Goal: Information Seeking & Learning: Find specific fact

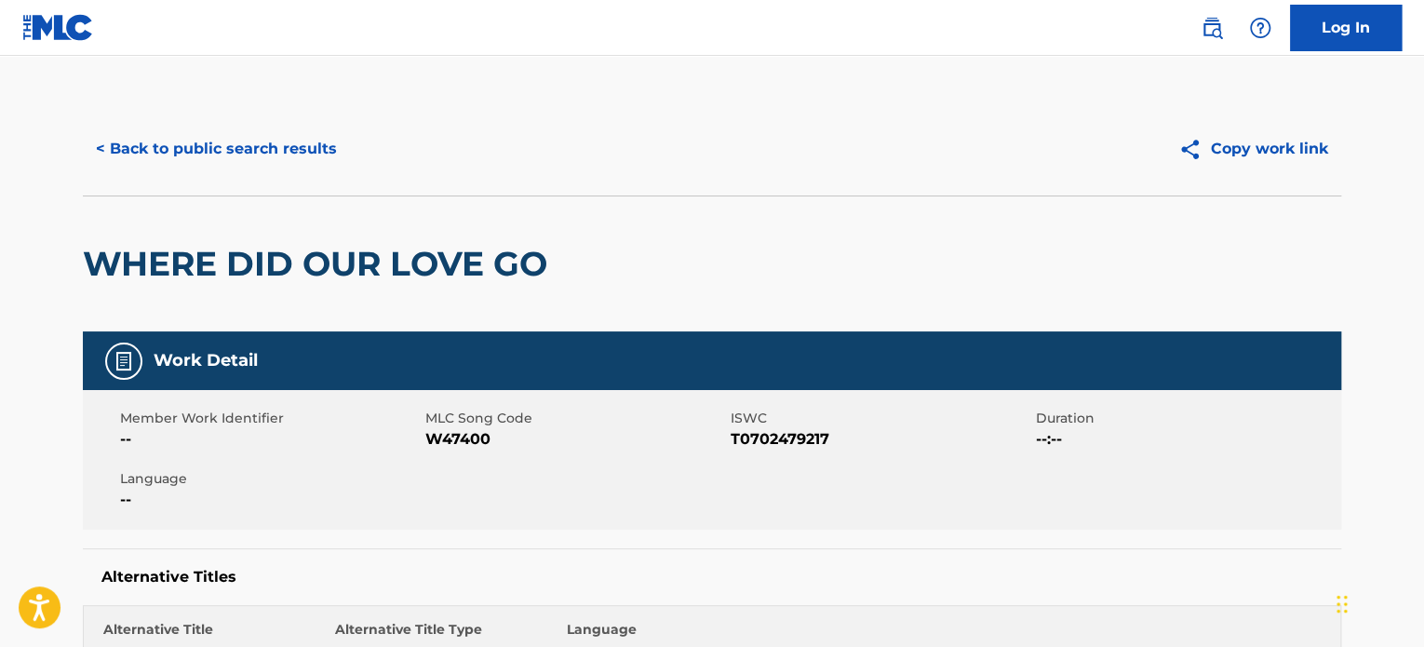
click at [244, 142] on button "< Back to public search results" at bounding box center [216, 149] width 267 height 47
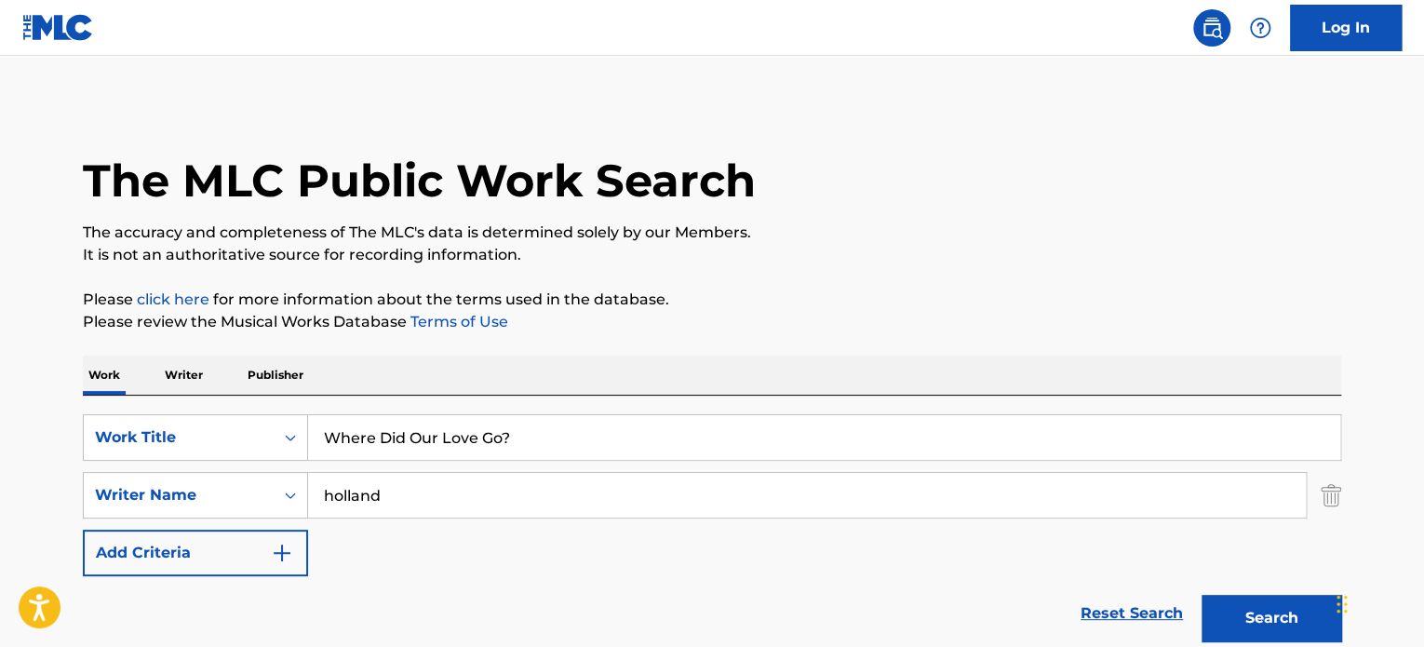
click at [447, 504] on input "holland" at bounding box center [807, 495] width 998 height 45
click at [589, 445] on input "Where Did Our Love Go?" at bounding box center [824, 437] width 1032 height 45
paste input "FR6V80175674"
type input "Where"
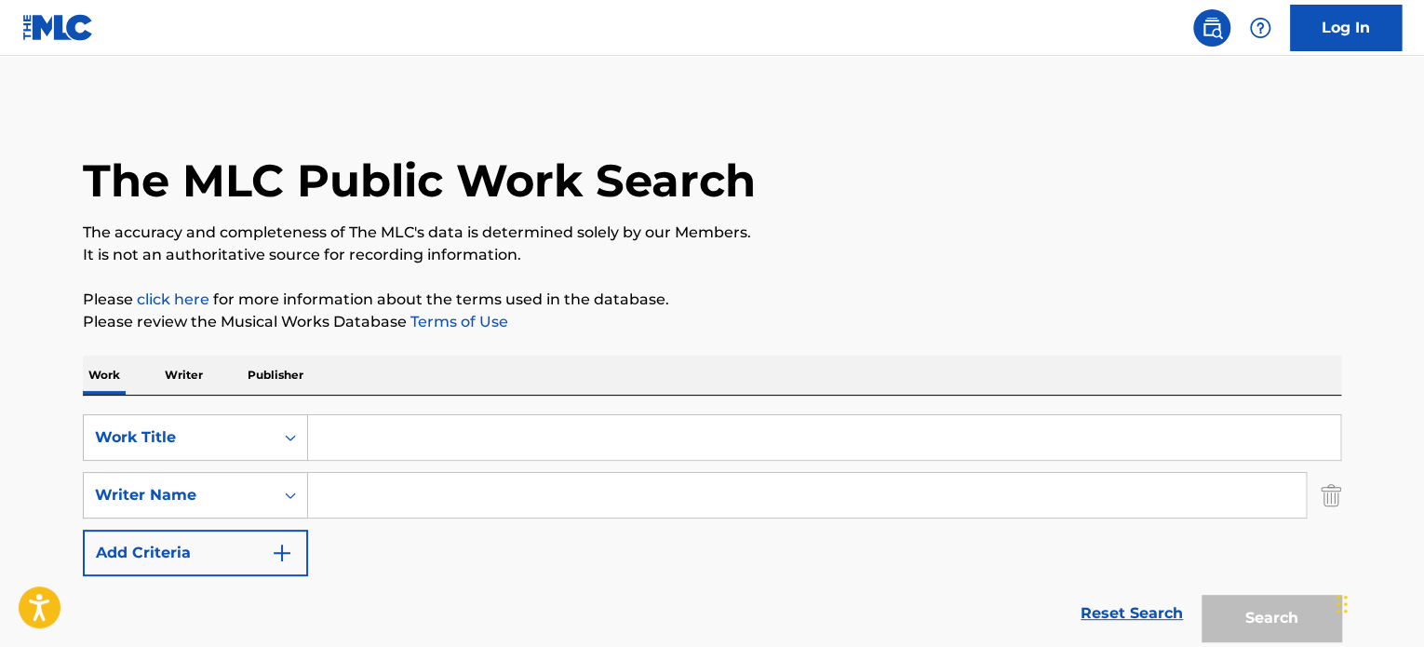
click at [446, 446] on input "Search Form" at bounding box center [824, 437] width 1032 height 45
paste input "When We Kiss"
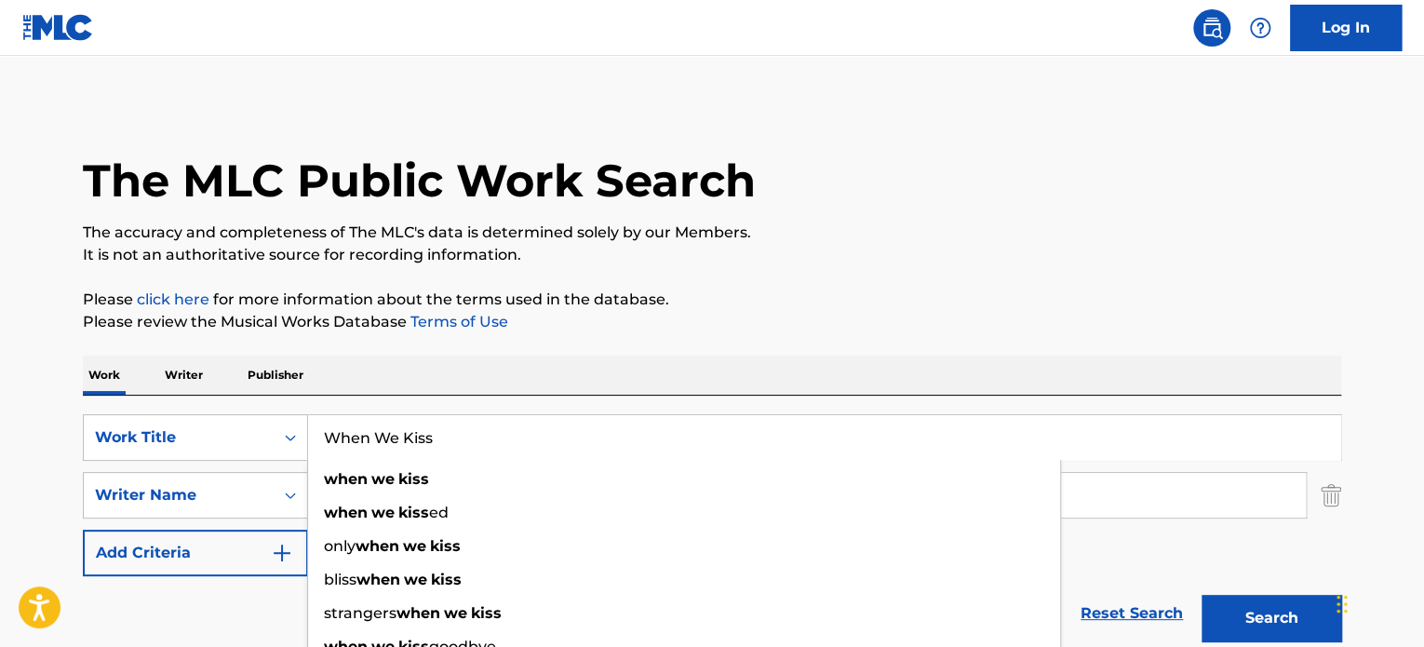
type input "When We Kiss"
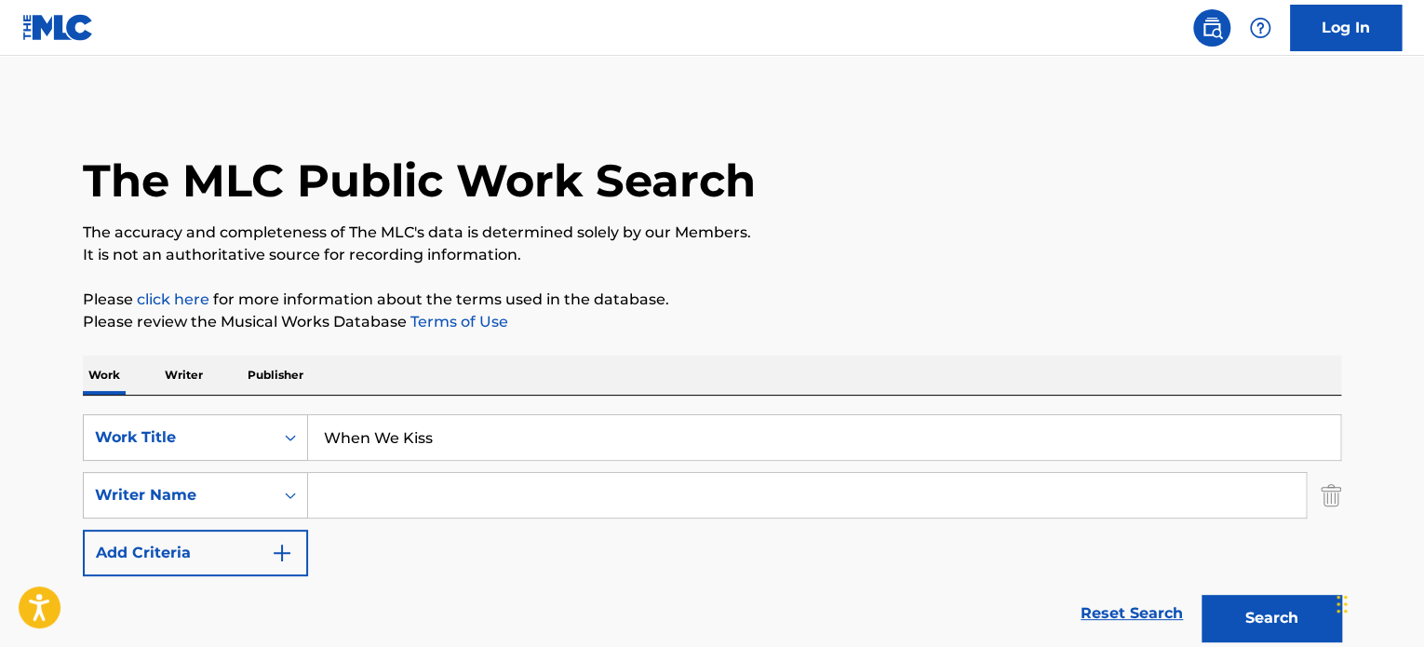
click at [457, 510] on input "Search Form" at bounding box center [807, 495] width 998 height 45
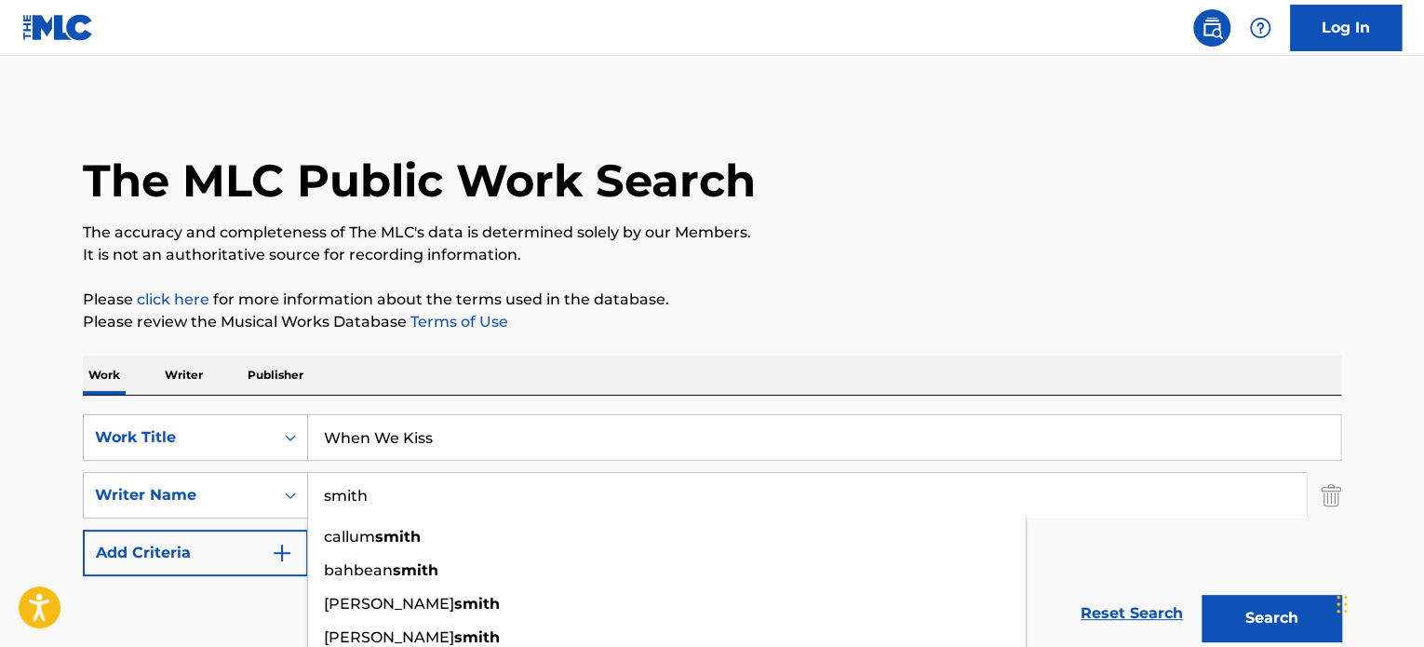
type input "smith"
click at [1201, 595] on button "Search" at bounding box center [1271, 618] width 140 height 47
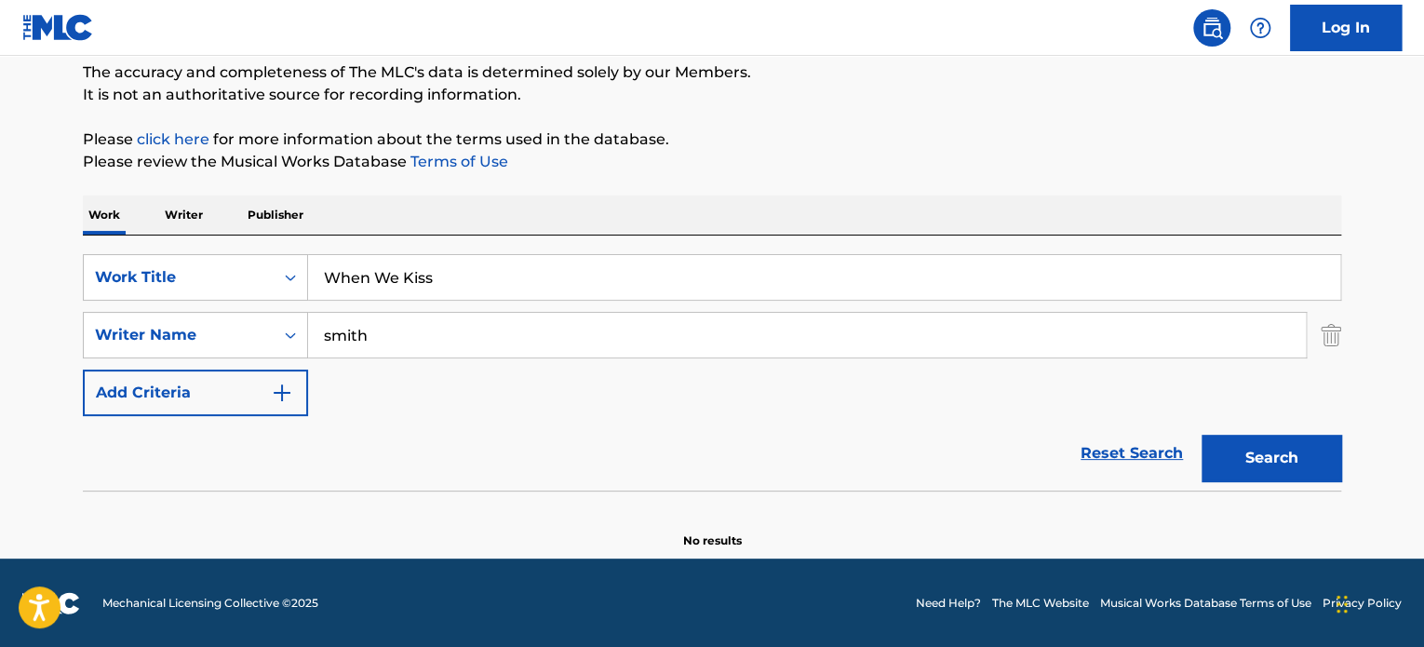
scroll to position [160, 0]
type input "[PERSON_NAME]"
click at [1201, 435] on button "Search" at bounding box center [1271, 458] width 140 height 47
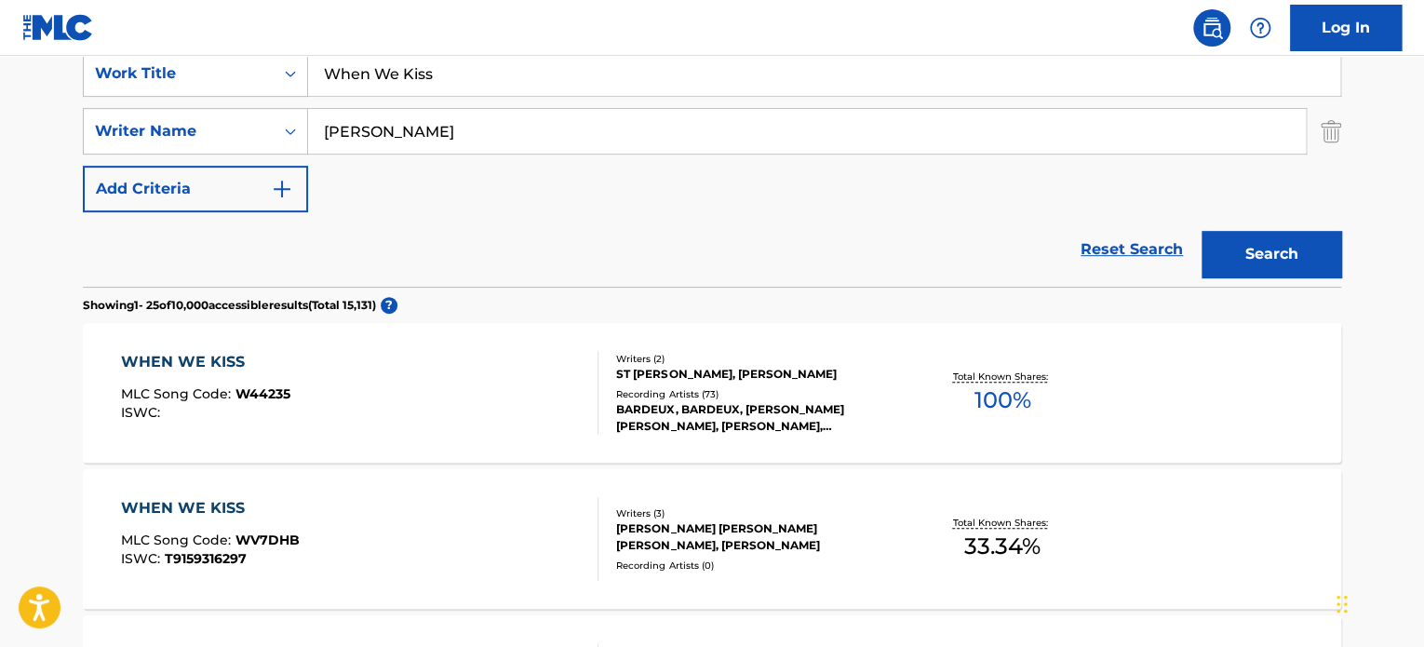
scroll to position [365, 0]
click at [469, 373] on div "WHEN WE KISS MLC Song Code : W44235 ISWC :" at bounding box center [360, 392] width 478 height 84
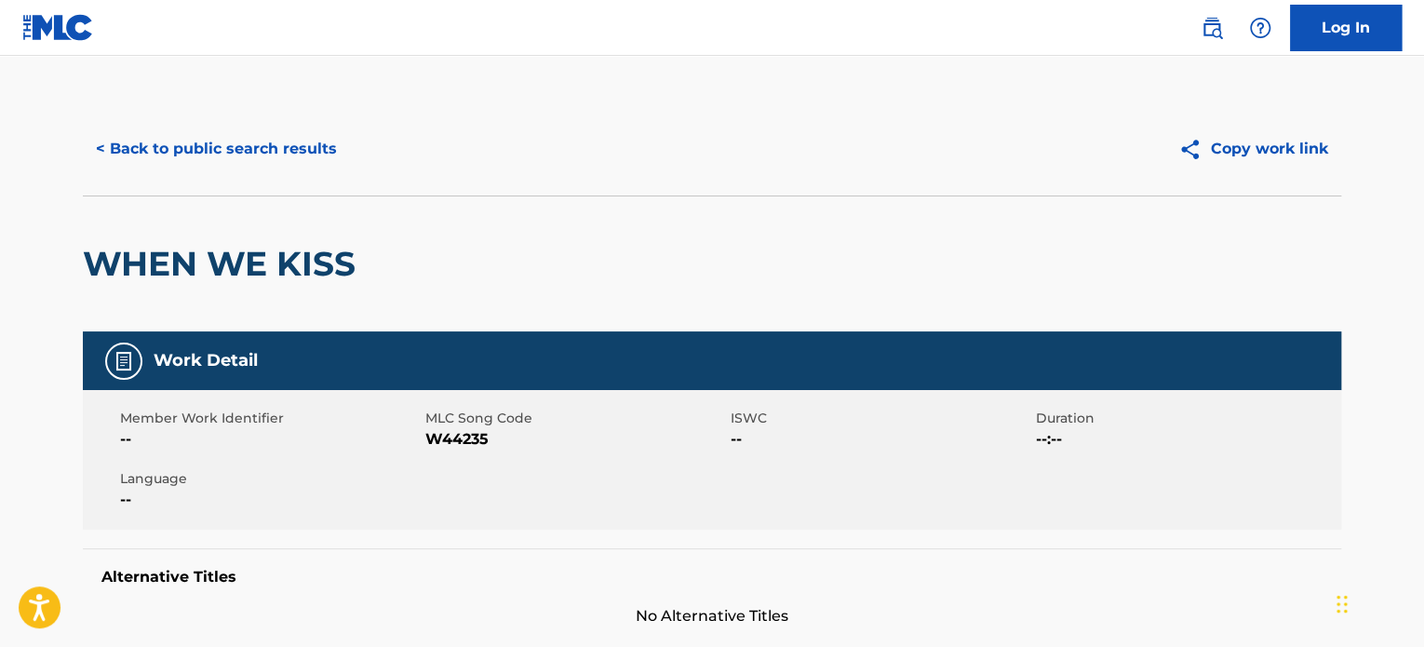
click at [227, 144] on button "< Back to public search results" at bounding box center [216, 149] width 267 height 47
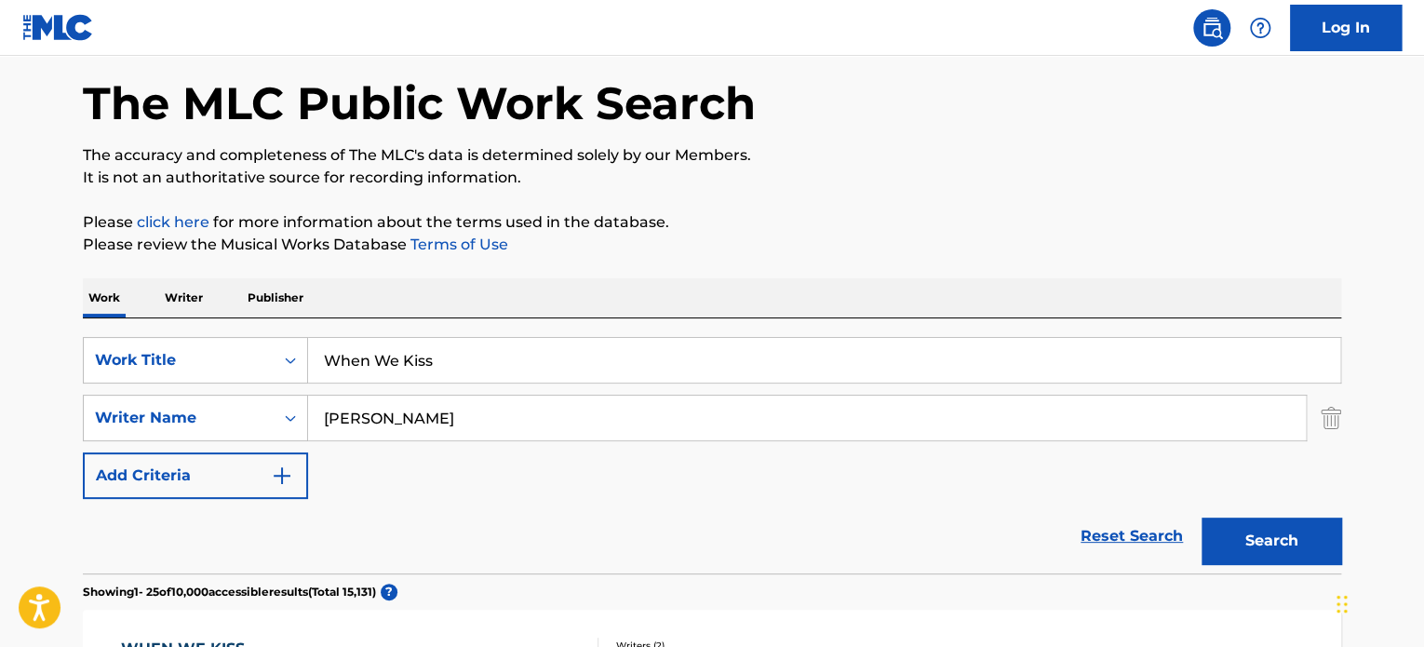
scroll to position [78, 0]
click at [423, 446] on div "SearchWithCriteriad5393733-8a91-4925-afec-b19d9dbe64cf Work Title When We Kiss …" at bounding box center [712, 417] width 1258 height 162
click at [411, 423] on input "[PERSON_NAME]" at bounding box center [807, 417] width 998 height 45
click at [455, 365] on input "When We Kiss" at bounding box center [824, 359] width 1032 height 45
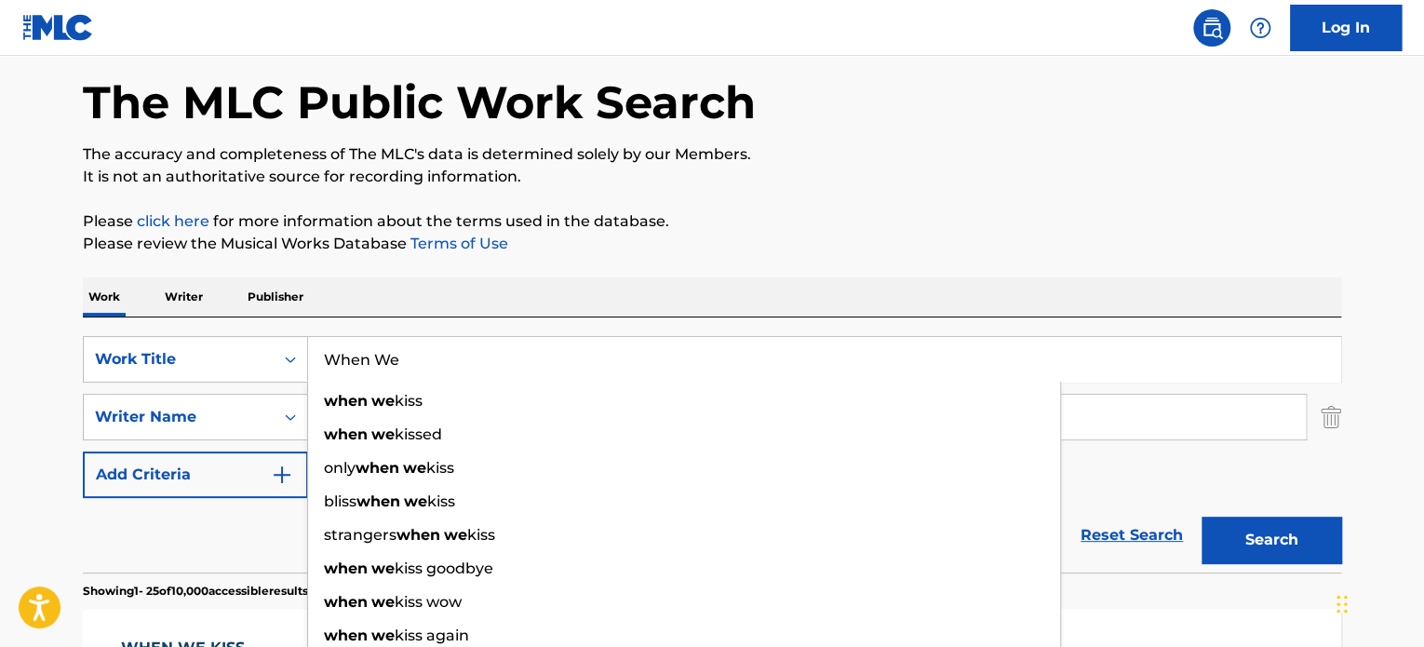
type input "When"
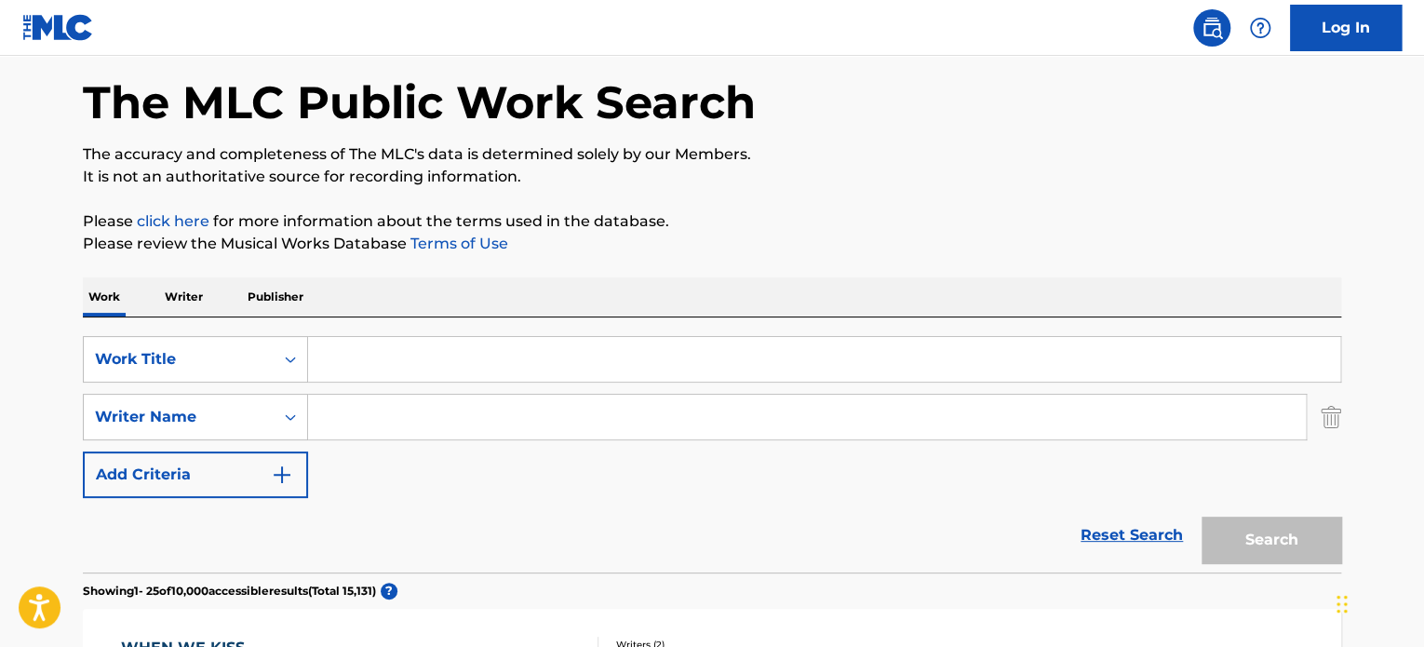
paste input "What You Need (Extended Mix)"
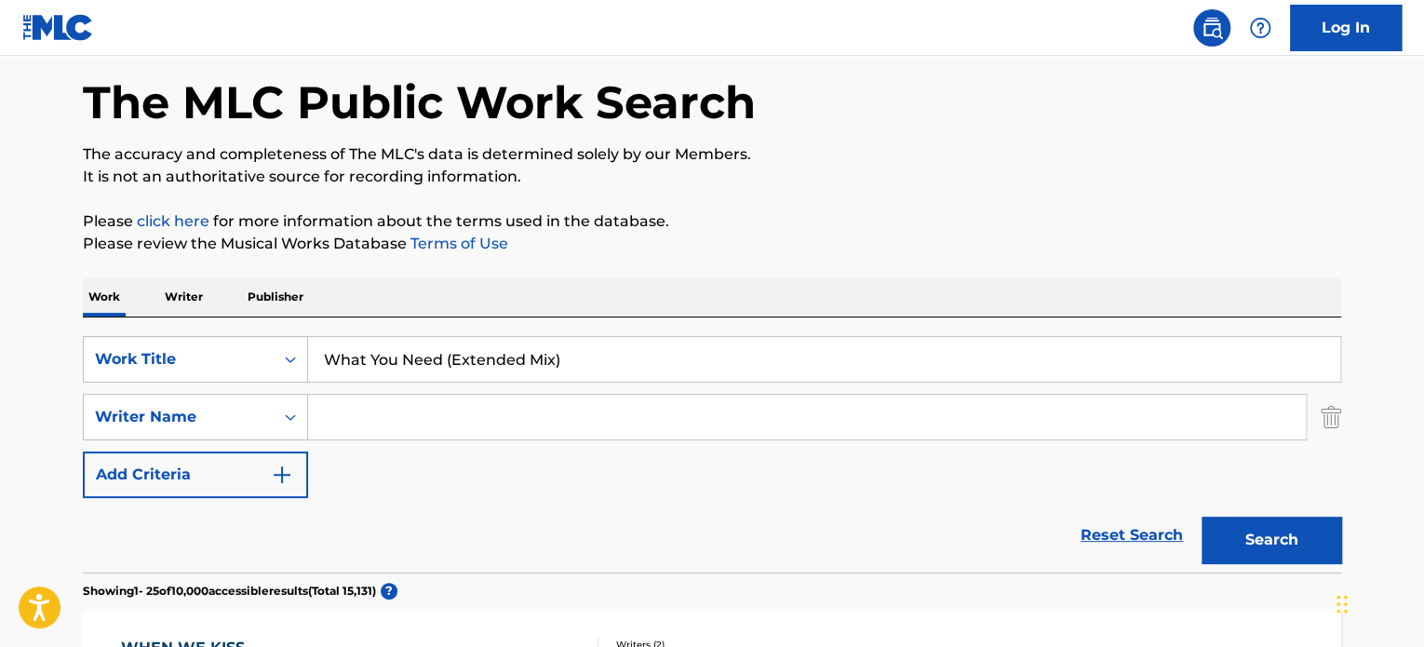
type input "What You Need (Extended Mix)"
click at [417, 429] on input "Search Form" at bounding box center [807, 417] width 998 height 45
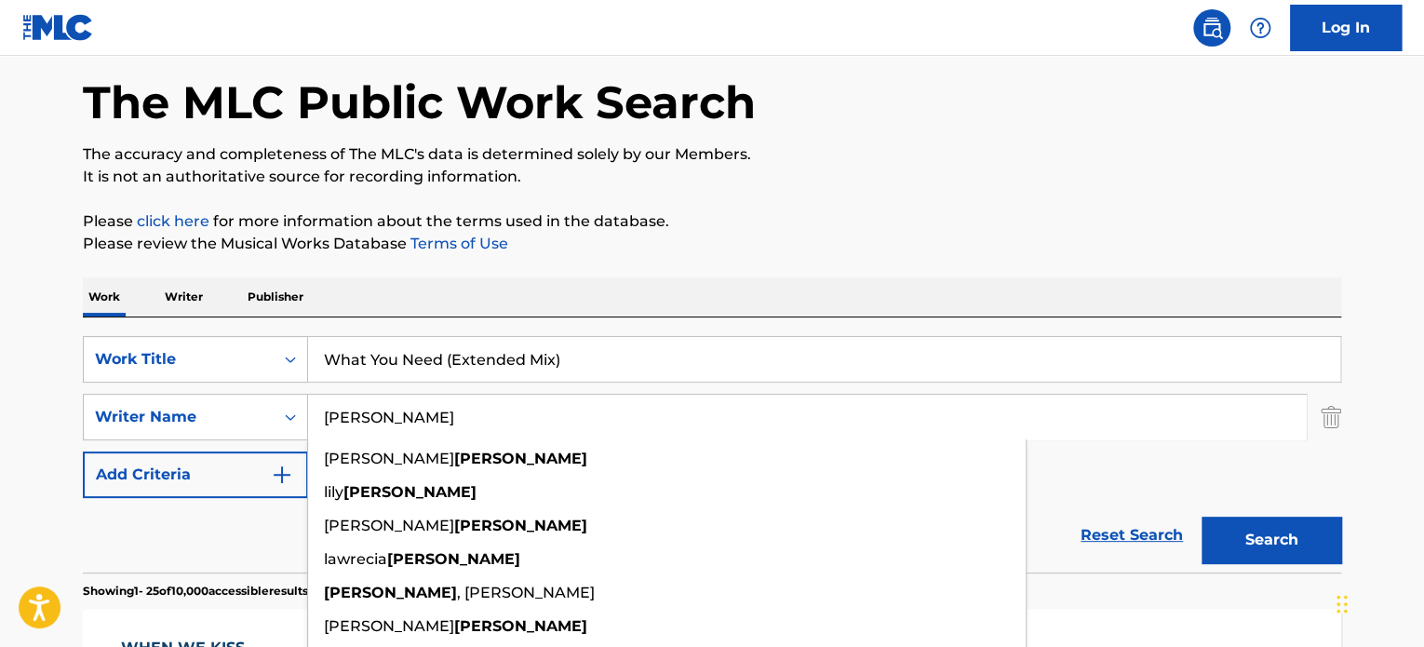
type input "[PERSON_NAME]"
click at [1201, 516] on button "Search" at bounding box center [1271, 539] width 140 height 47
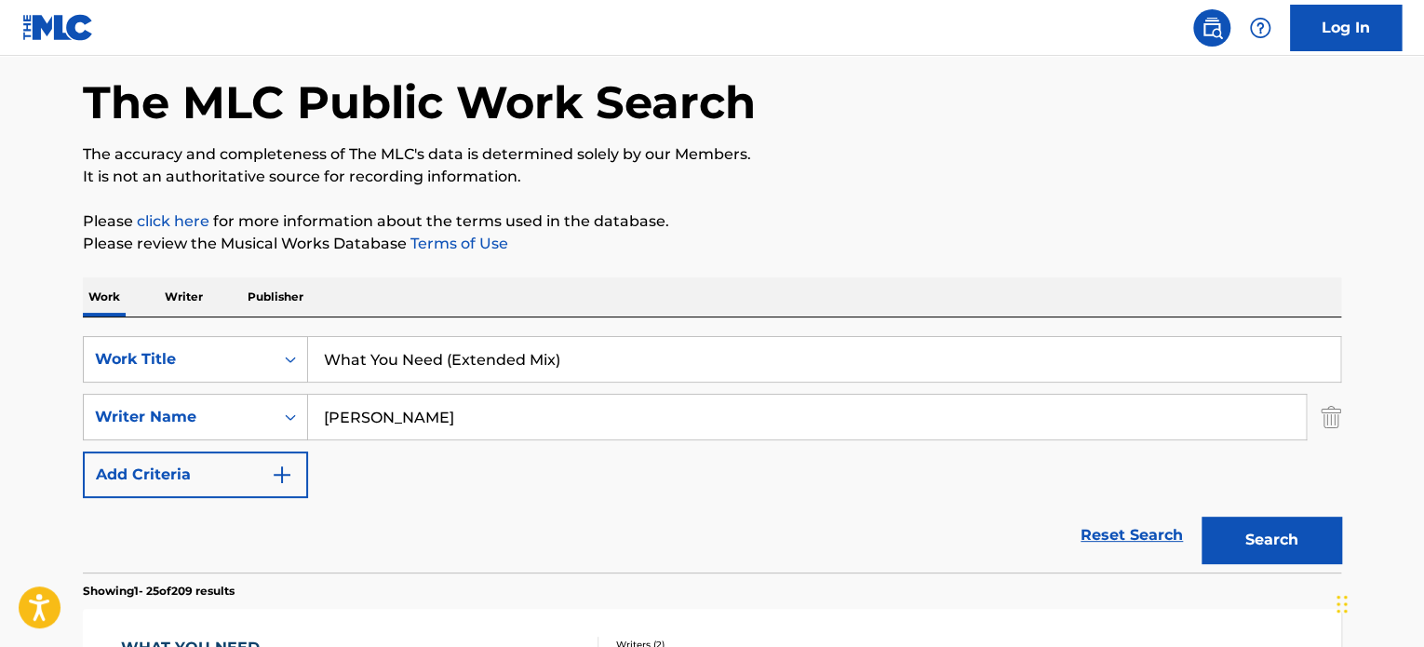
click at [1201, 516] on button "Search" at bounding box center [1271, 539] width 140 height 47
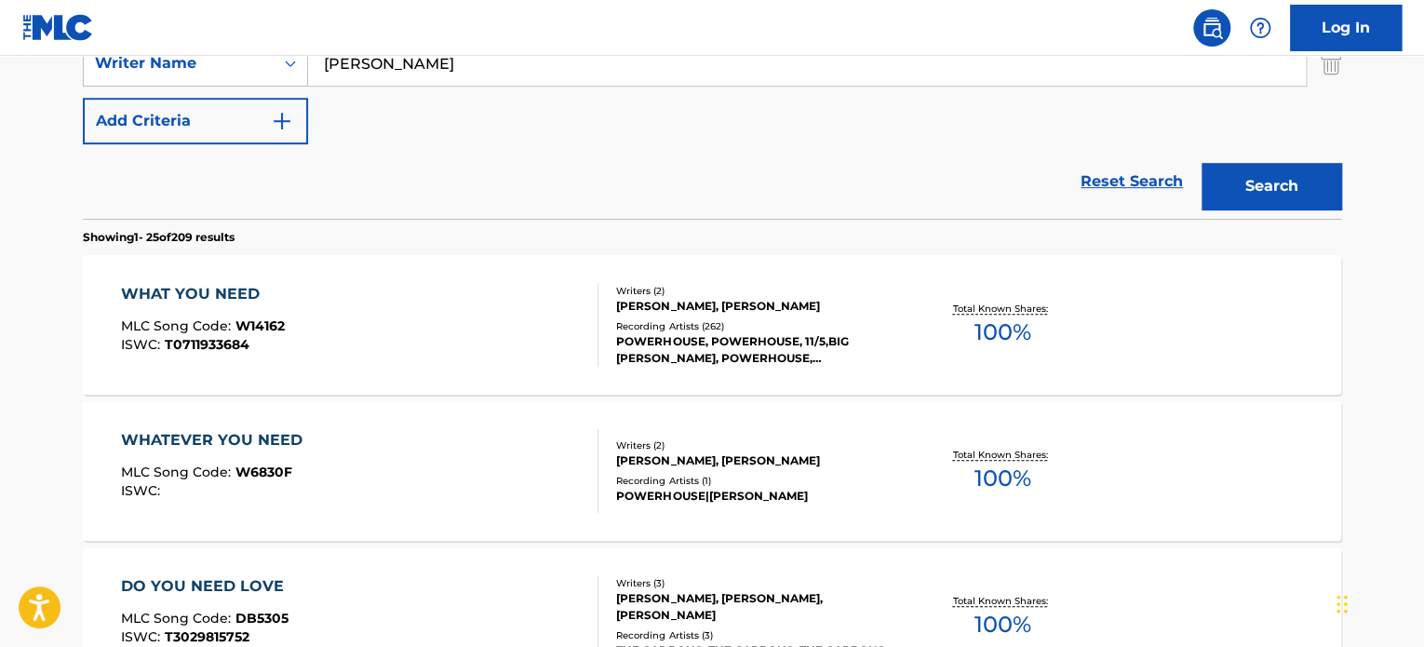
scroll to position [432, 0]
click at [391, 330] on div "WHAT YOU NEED MLC Song Code : W14162 ISWC : T0711933684" at bounding box center [360, 325] width 478 height 84
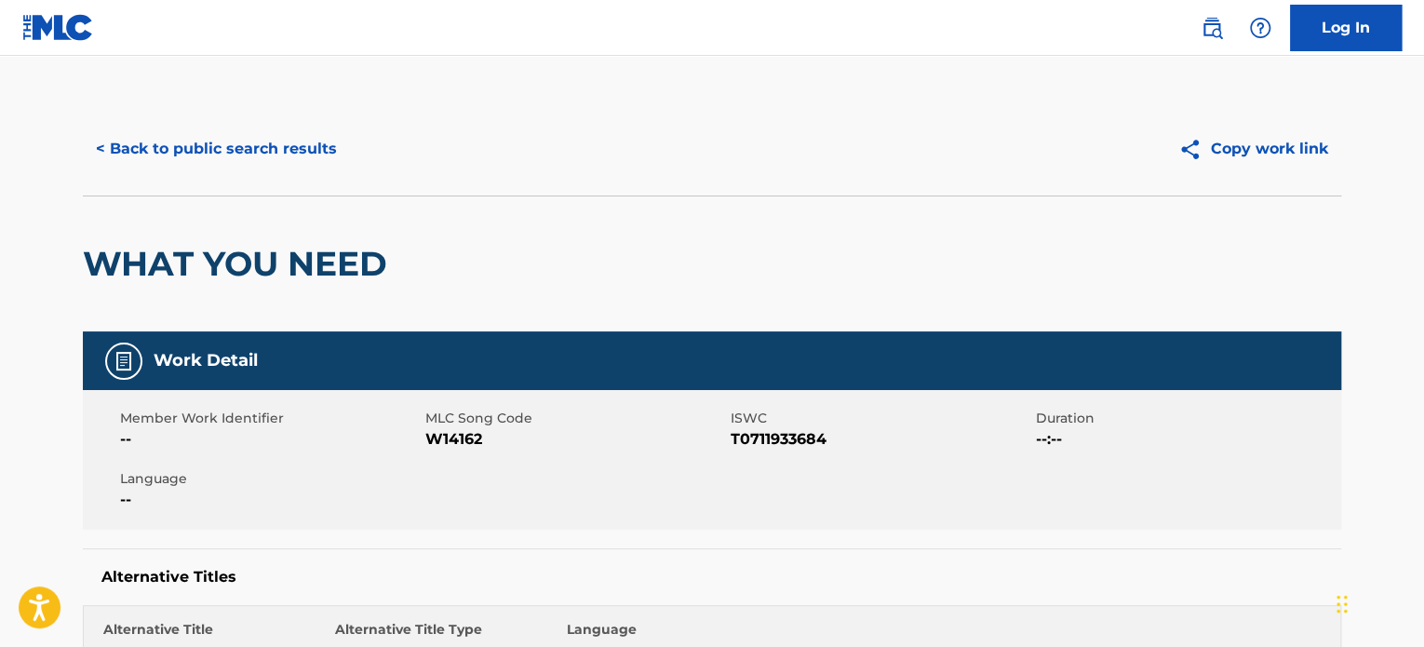
click at [252, 141] on button "< Back to public search results" at bounding box center [216, 149] width 267 height 47
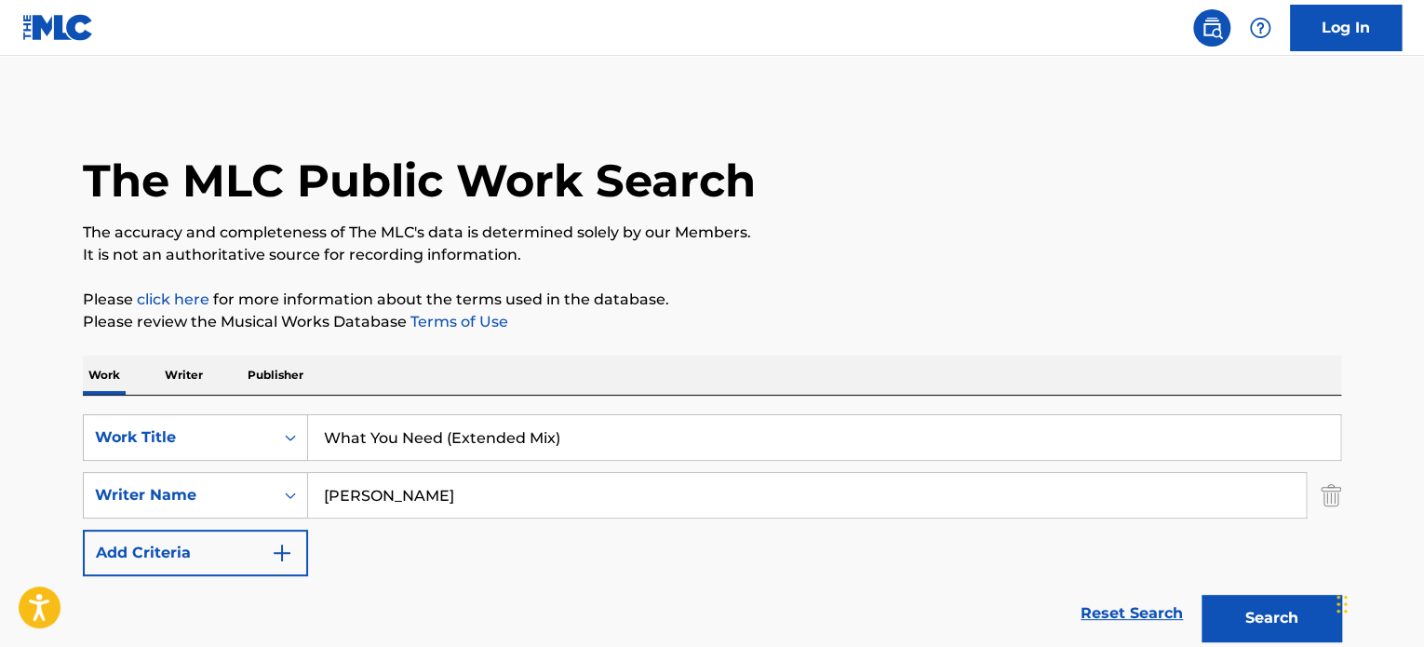
click at [482, 494] on input "[PERSON_NAME]" at bounding box center [807, 495] width 998 height 45
click at [573, 431] on input "What You Need (Extended Mix)" at bounding box center [824, 437] width 1032 height 45
type input "What"
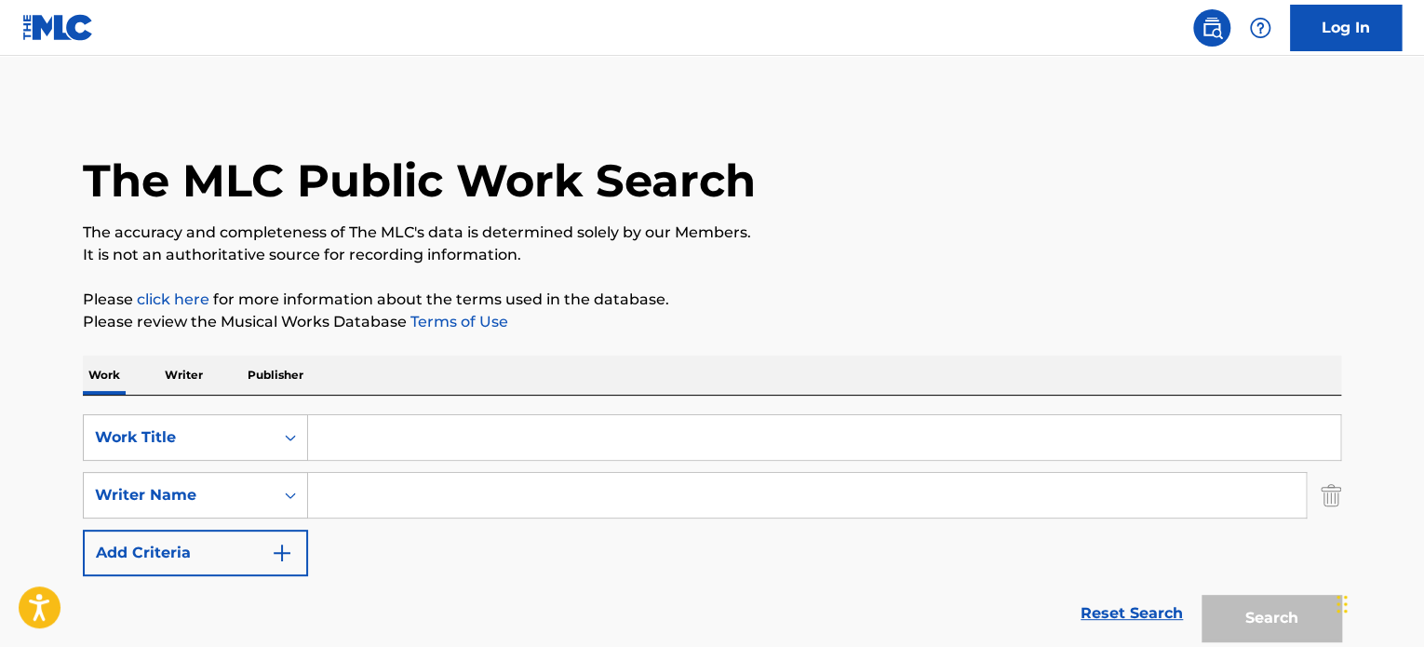
paste input "Turn It Around Baby"
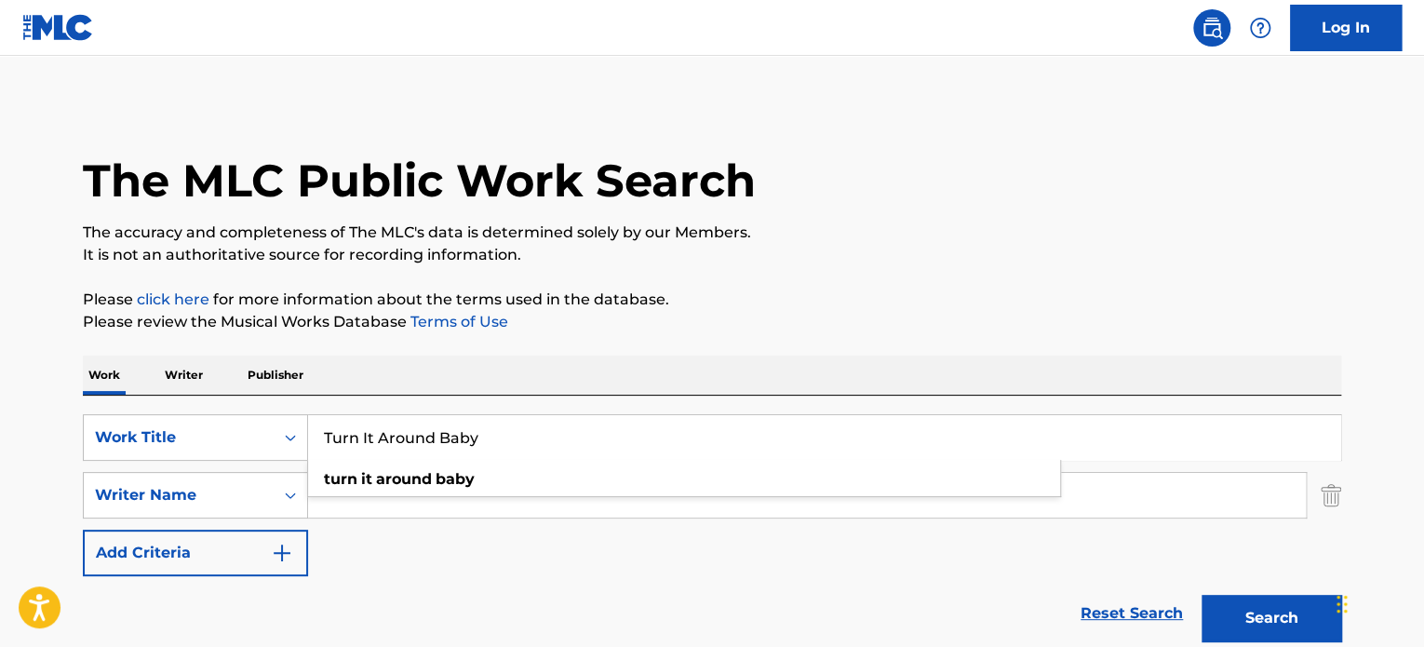
type input "Turn It Around Baby"
click at [691, 396] on div "SearchWithCriteriad5393733-8a91-4925-afec-b19d9dbe64cf Work Title Turn It Aroun…" at bounding box center [712, 523] width 1258 height 255
click at [421, 502] on input "Search Form" at bounding box center [807, 495] width 998 height 45
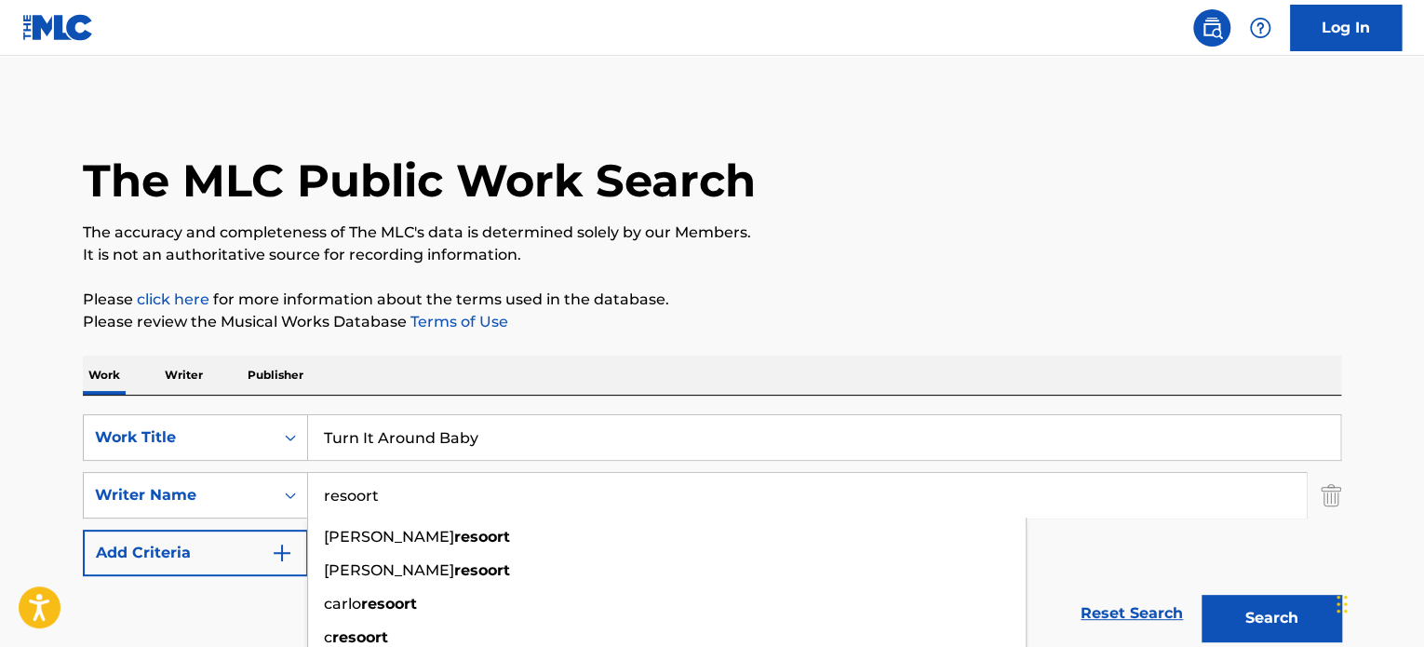
type input "resoort"
click at [1201, 595] on button "Search" at bounding box center [1271, 618] width 140 height 47
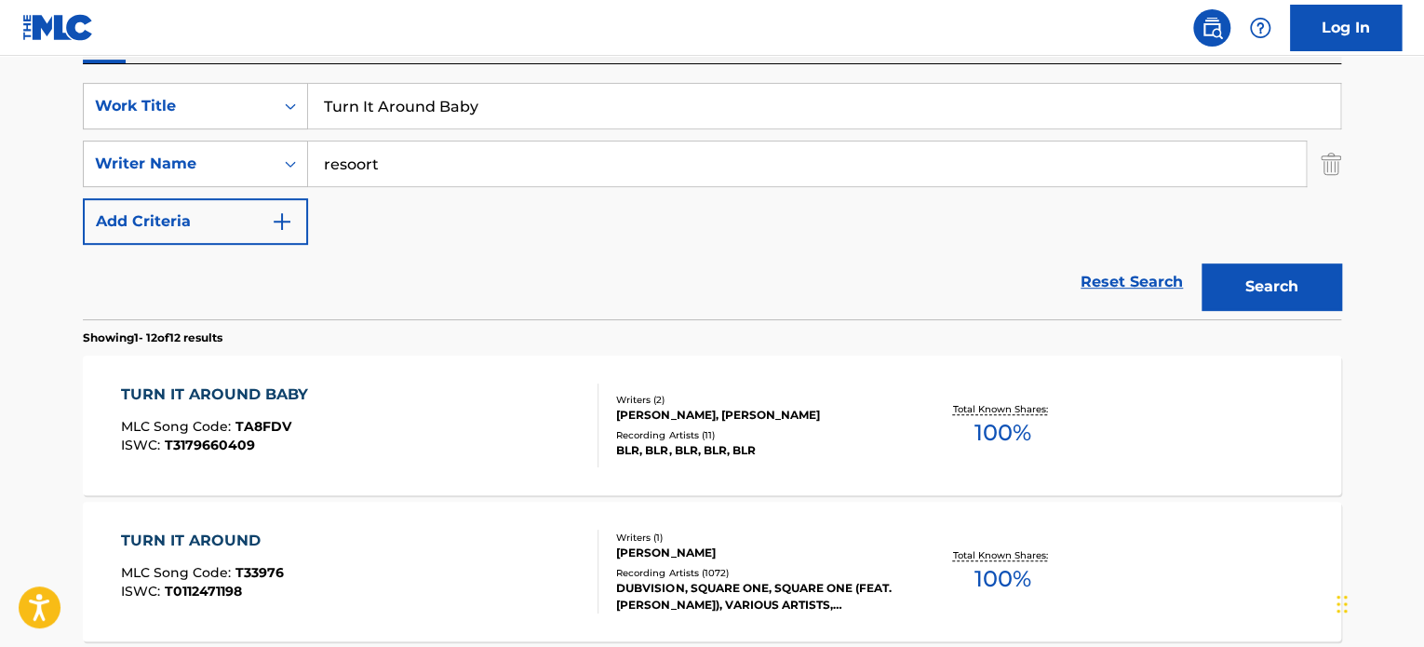
scroll to position [330, 0]
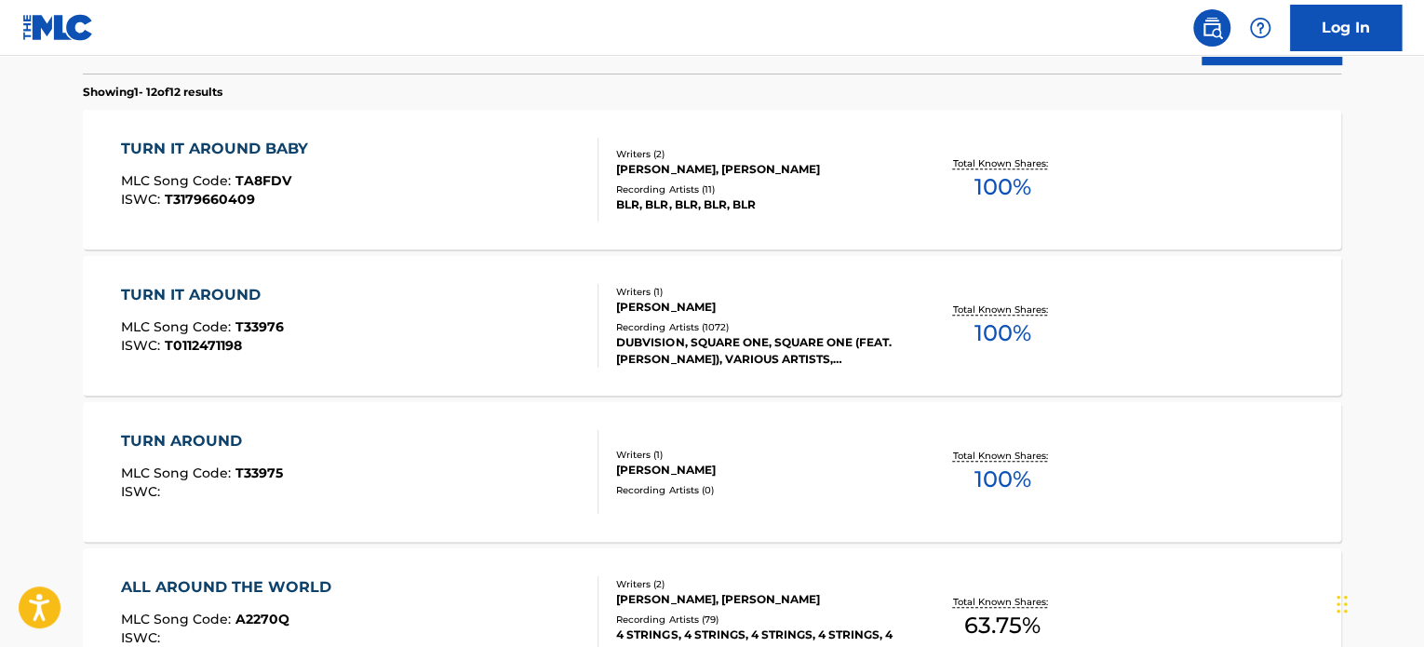
scroll to position [579, 0]
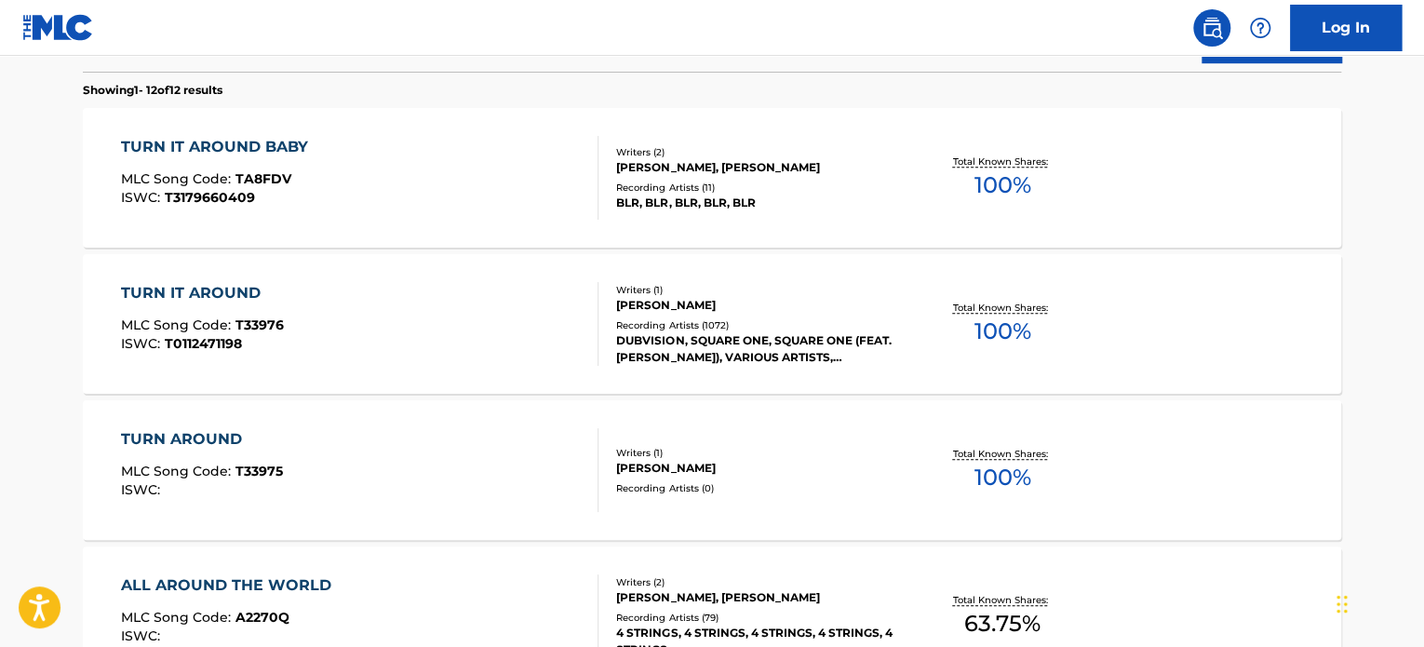
click at [439, 173] on div "TURN IT AROUND BABY MLC Song Code : TA8FDV ISWC : T3179660409" at bounding box center [360, 178] width 478 height 84
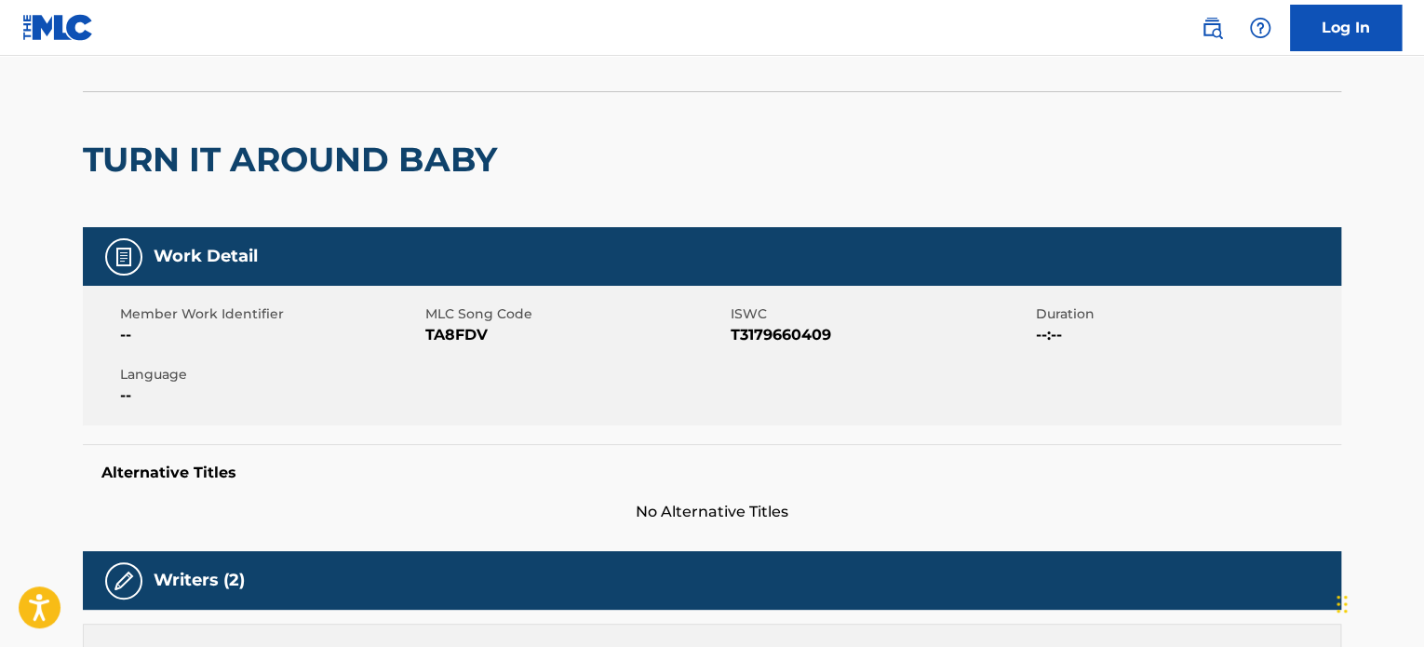
scroll to position [69, 0]
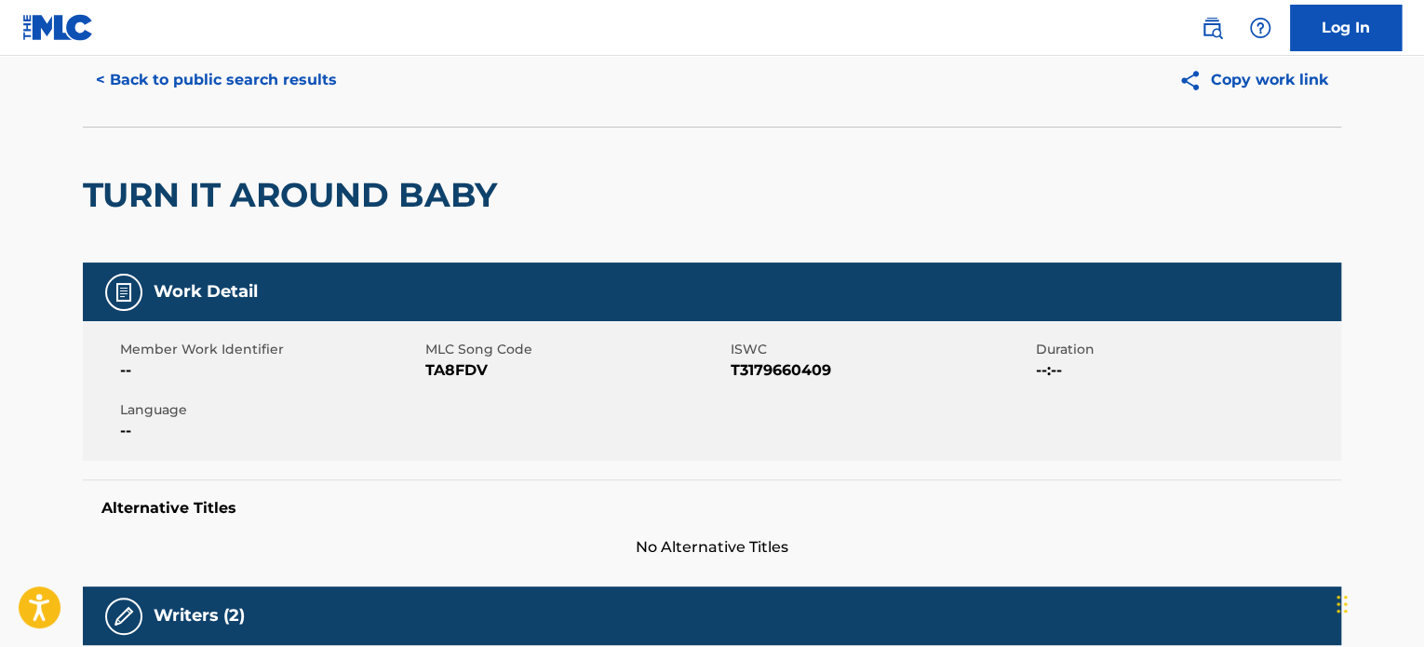
click at [174, 82] on button "< Back to public search results" at bounding box center [216, 80] width 267 height 47
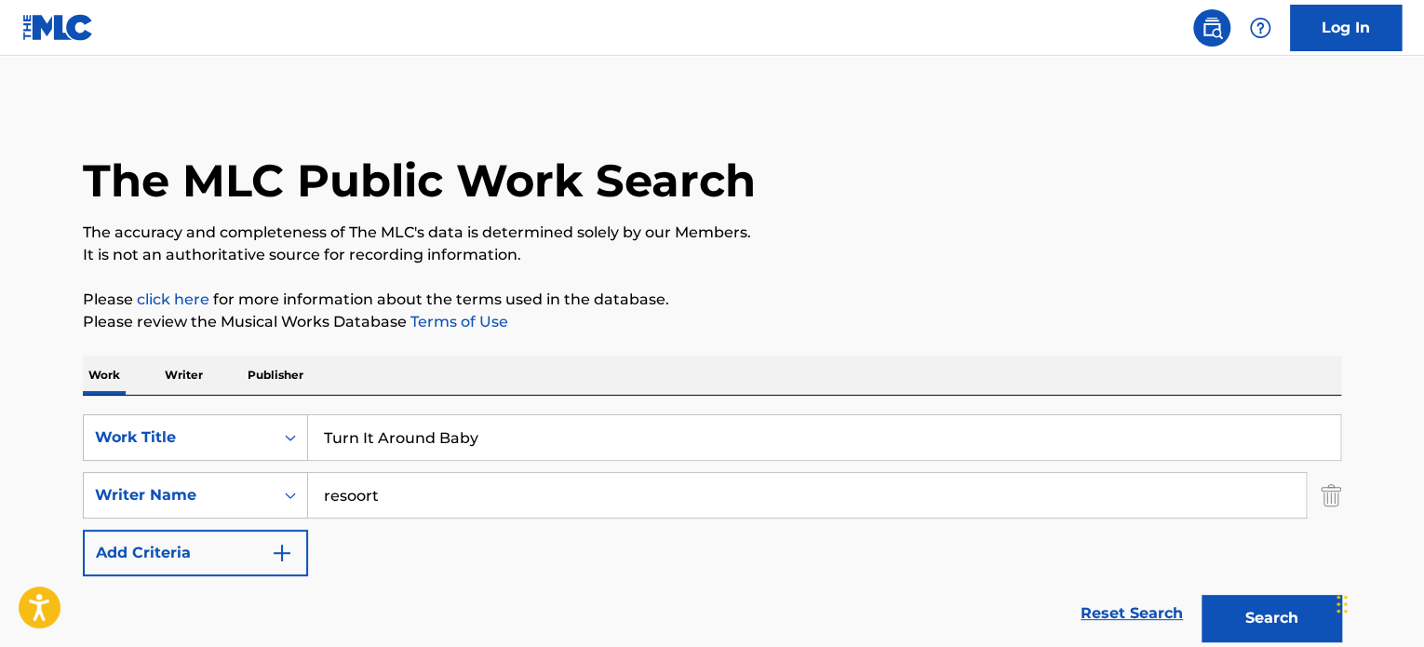
click at [484, 520] on div "SearchWithCriteriad5393733-8a91-4925-afec-b19d9dbe64cf Work Title Turn It Aroun…" at bounding box center [712, 495] width 1258 height 162
click at [465, 505] on input "resoort" at bounding box center [807, 495] width 998 height 45
click at [587, 449] on input "Turn It Around Baby" at bounding box center [824, 437] width 1032 height 45
type input "Turn"
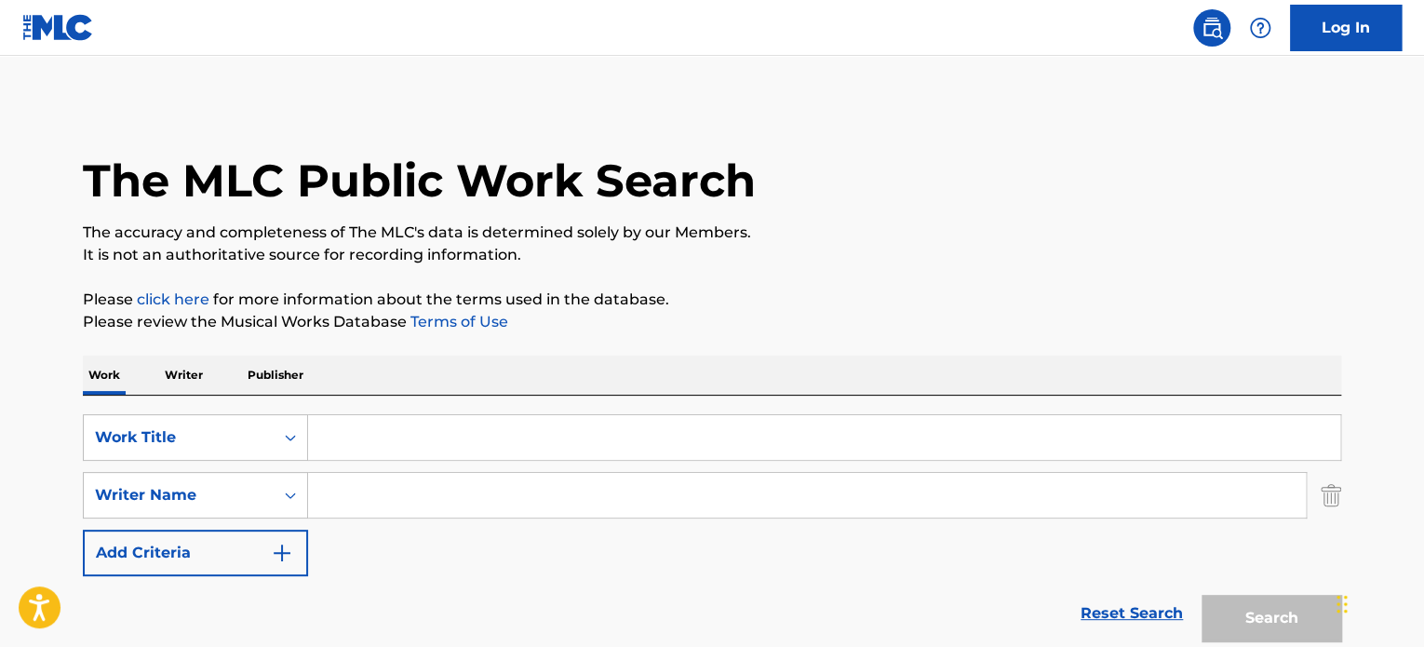
paste input "Tuyo (Narcos Theme) [A Netflix Original Series Soundtrack]"
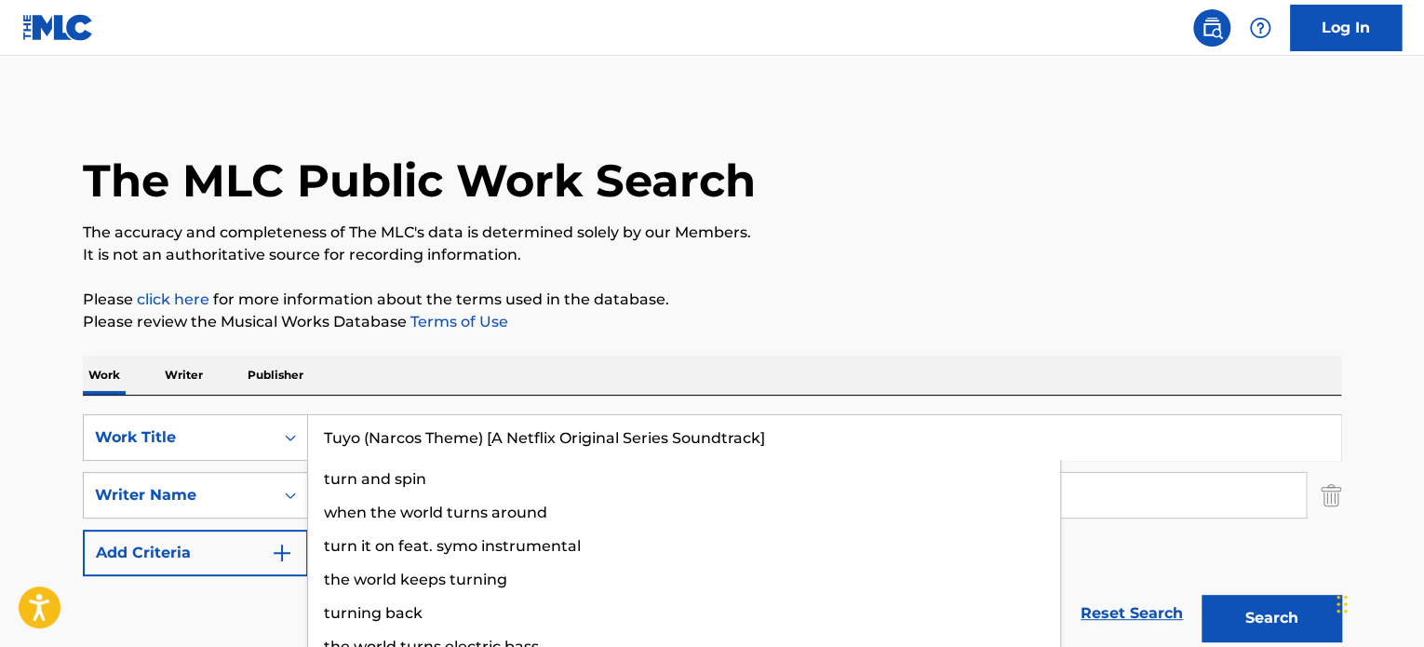
type input "Tuyo (Narcos Theme) [A Netflix Original Series Soundtrack]"
click at [1201, 595] on button "Search" at bounding box center [1271, 618] width 140 height 47
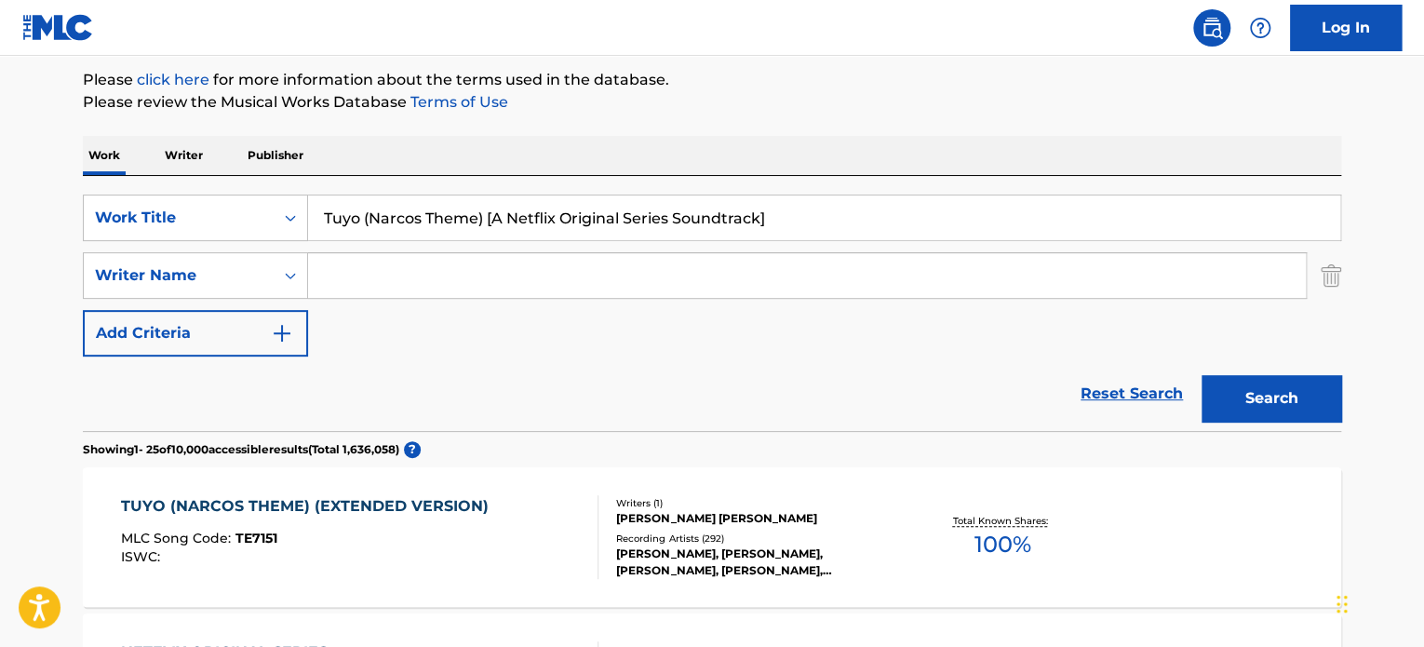
scroll to position [339, 0]
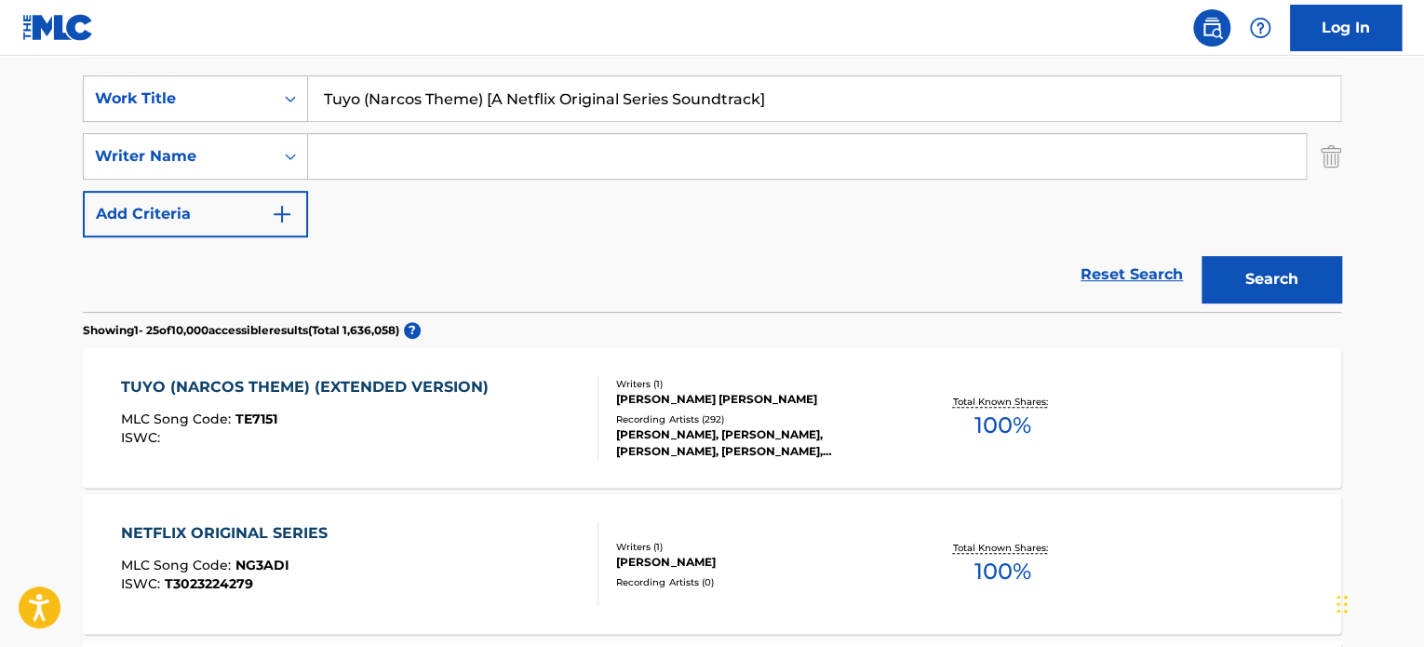
click at [529, 398] on div "TUYO (NARCOS THEME) (EXTENDED VERSION) MLC Song Code : TE7151 ISWC :" at bounding box center [360, 418] width 478 height 84
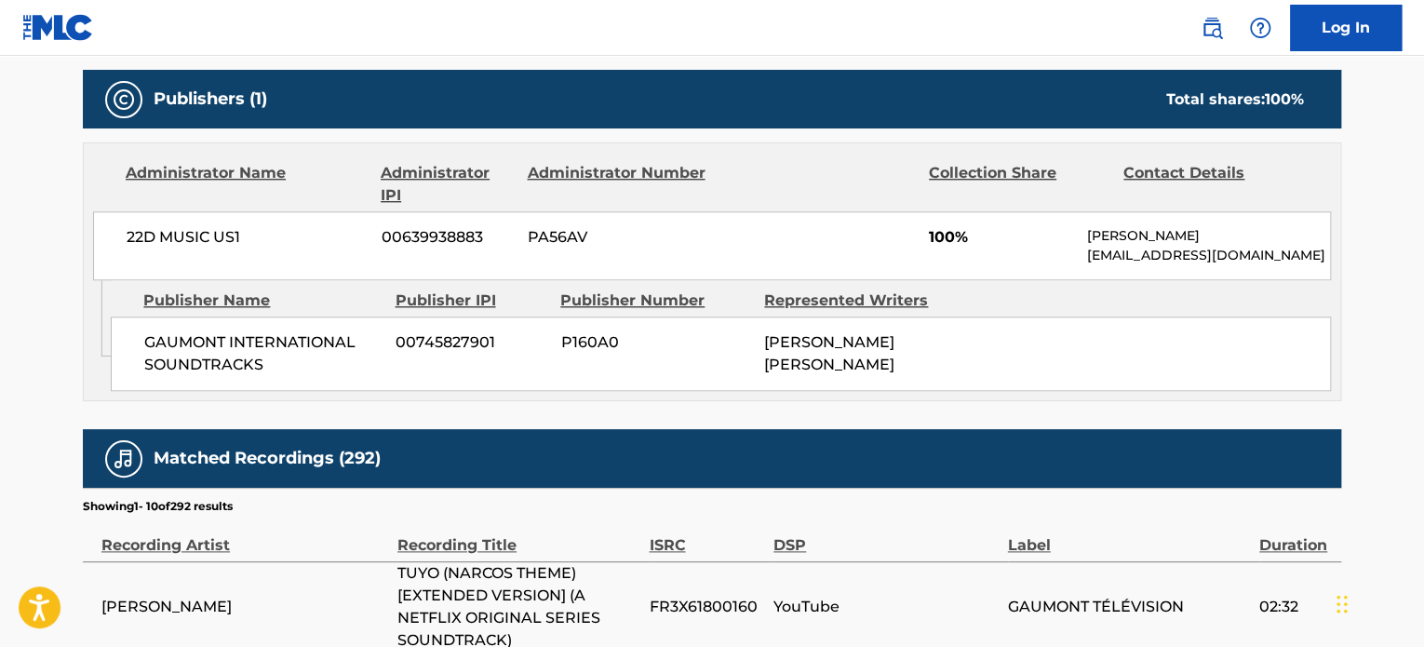
scroll to position [839, 0]
